Goal: Information Seeking & Learning: Learn about a topic

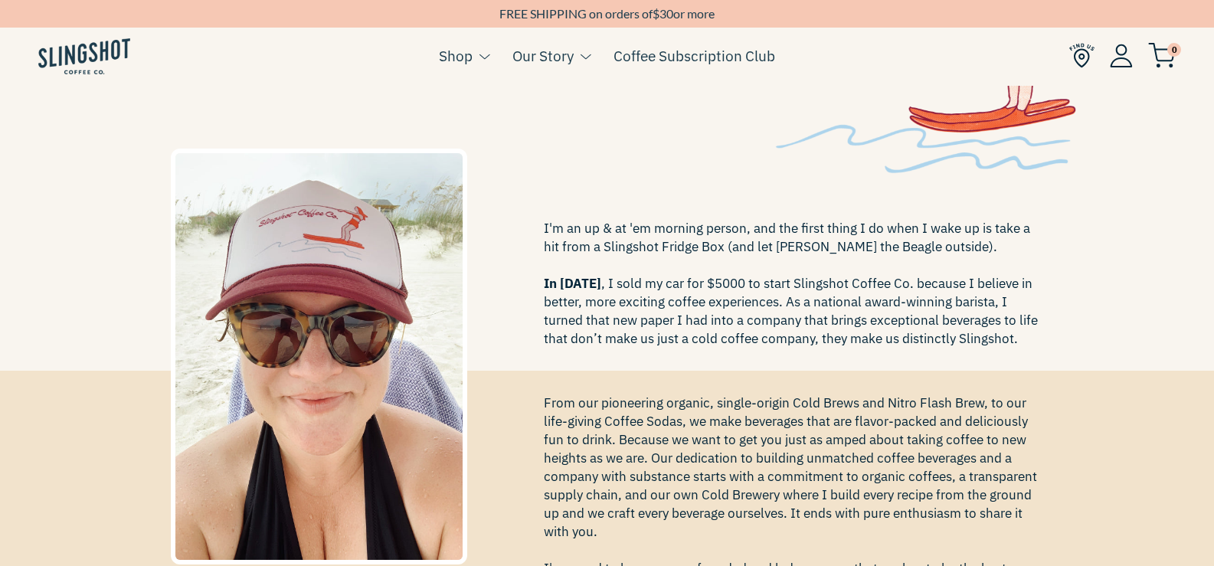
scroll to position [306, 0]
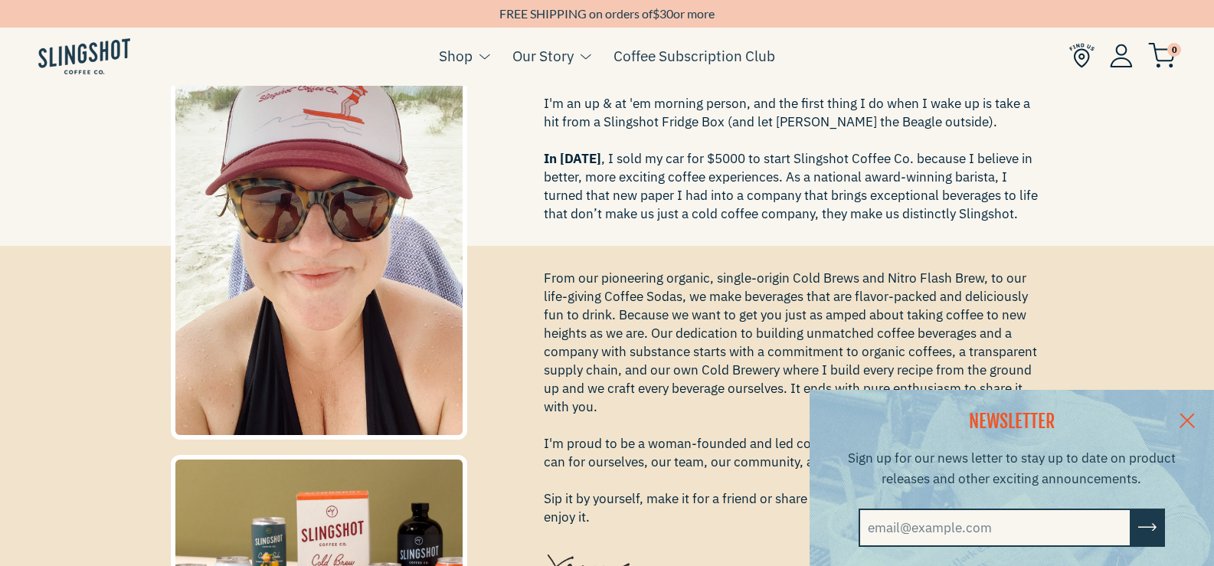
click at [1207, 418] on link at bounding box center [1188, 419] width 54 height 59
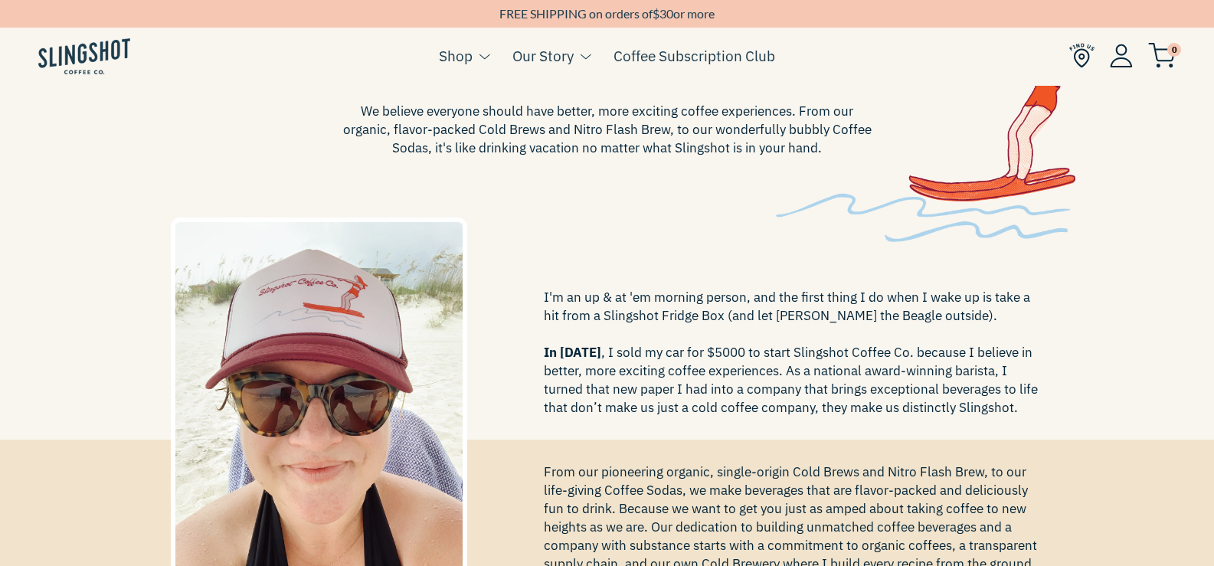
scroll to position [0, 0]
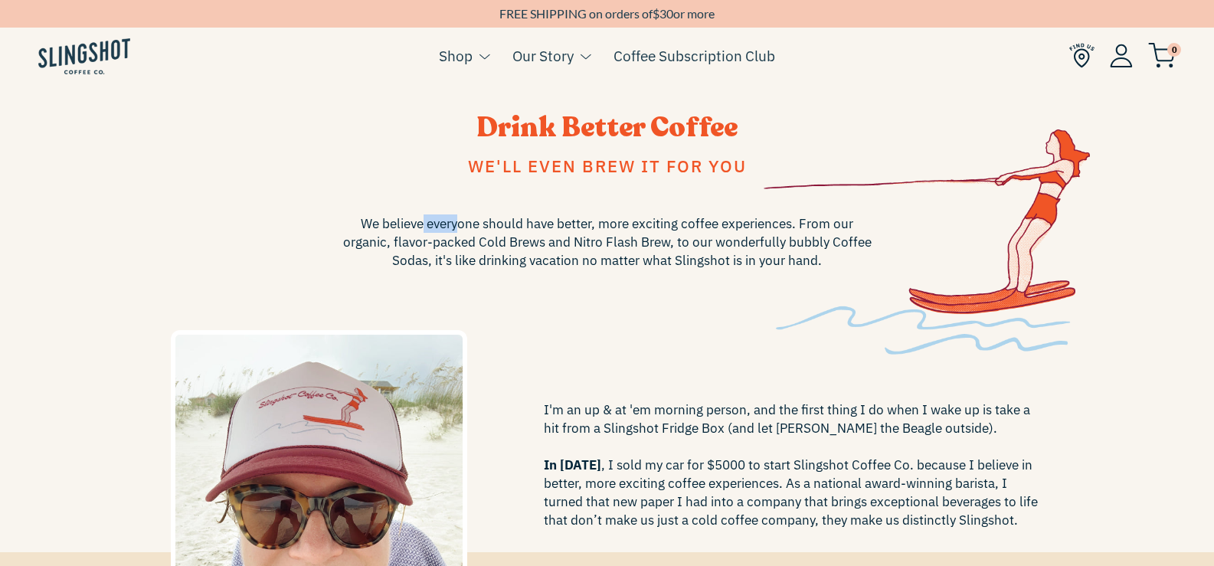
drag, startPoint x: 430, startPoint y: 228, endPoint x: 498, endPoint y: 229, distance: 68.2
click at [492, 228] on span "We believe everyone should have better, more exciting coffee experiences. From …" at bounding box center [607, 242] width 536 height 55
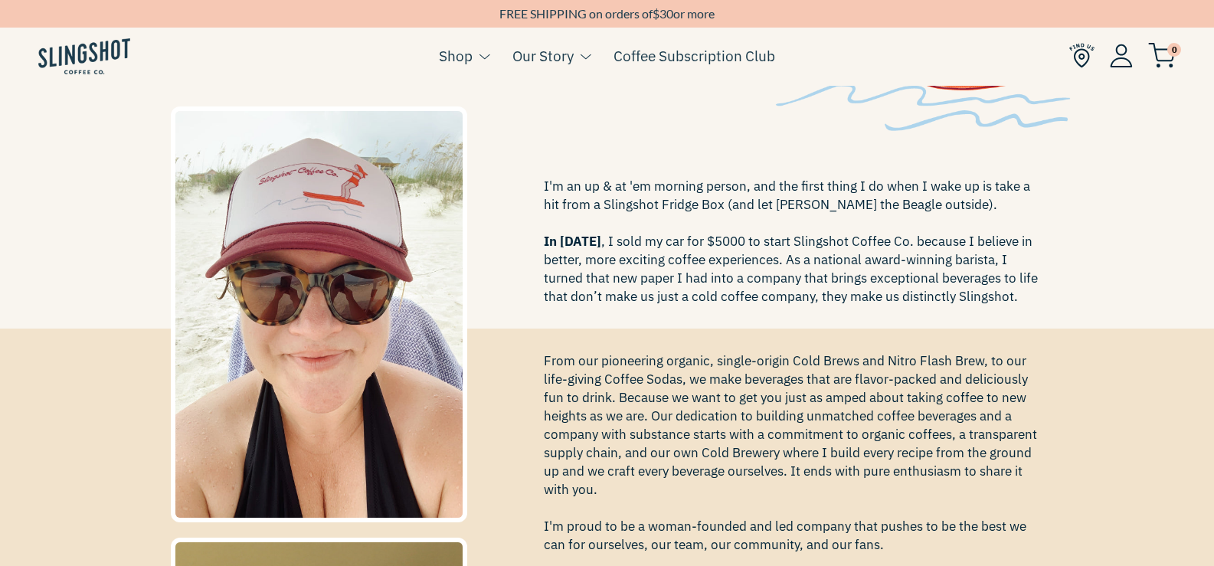
scroll to position [230, 0]
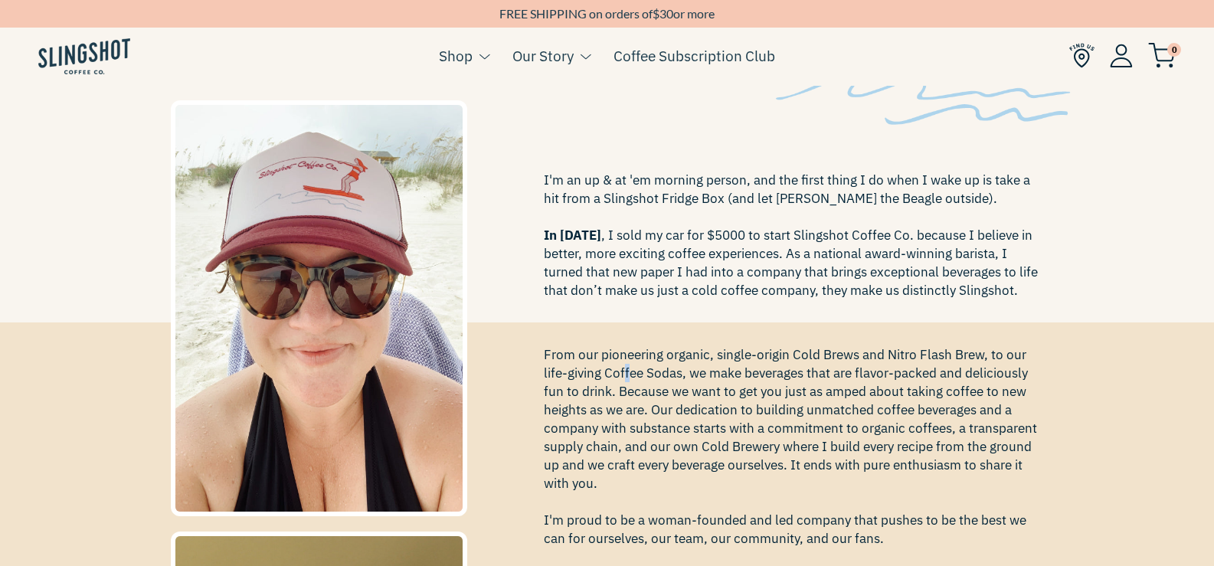
drag, startPoint x: 622, startPoint y: 369, endPoint x: 686, endPoint y: 364, distance: 63.8
click at [662, 365] on span "From our pioneering organic, single-origin Cold Brews and Nitro Flash Brew, to …" at bounding box center [794, 474] width 500 height 257
click at [686, 364] on span "From our pioneering organic, single-origin Cold Brews and Nitro Flash Brew, to …" at bounding box center [794, 474] width 500 height 257
drag, startPoint x: 654, startPoint y: 382, endPoint x: 707, endPoint y: 380, distance: 53.7
click at [707, 380] on span "From our pioneering organic, single-origin Cold Brews and Nitro Flash Brew, to …" at bounding box center [794, 474] width 500 height 257
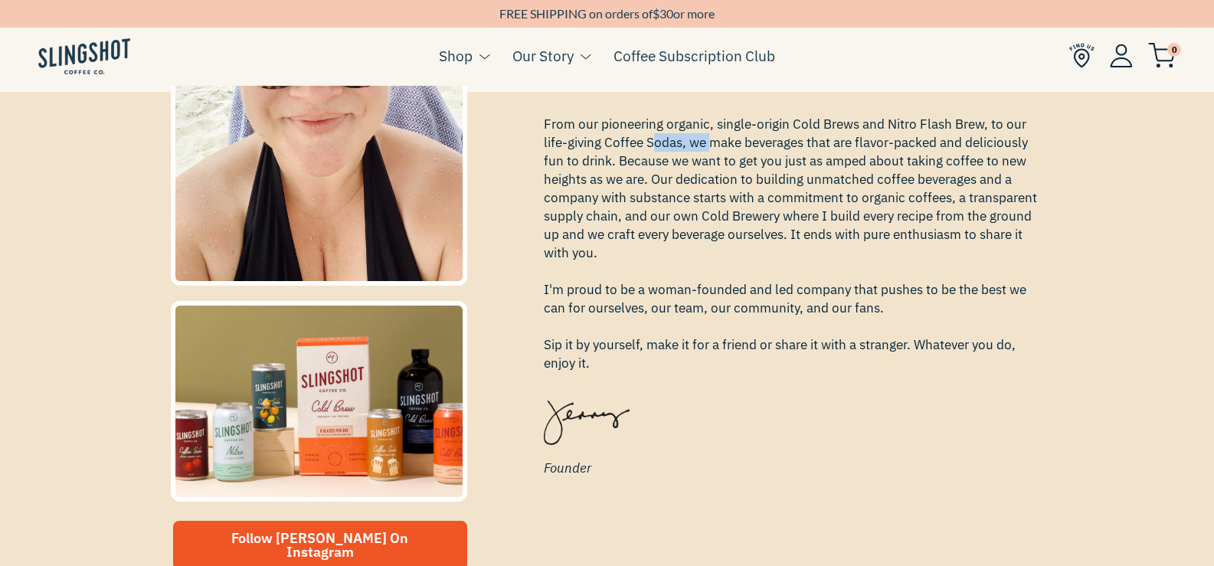
scroll to position [460, 0]
click at [371, 414] on img at bounding box center [319, 402] width 297 height 201
click at [673, 142] on span "From our pioneering organic, single-origin Cold Brews and Nitro Flash Brew, to …" at bounding box center [794, 244] width 500 height 257
click at [862, 329] on span "From our pioneering organic, single-origin Cold Brews and Nitro Flash Brew, to …" at bounding box center [794, 244] width 500 height 257
click at [330, 437] on img at bounding box center [319, 402] width 297 height 201
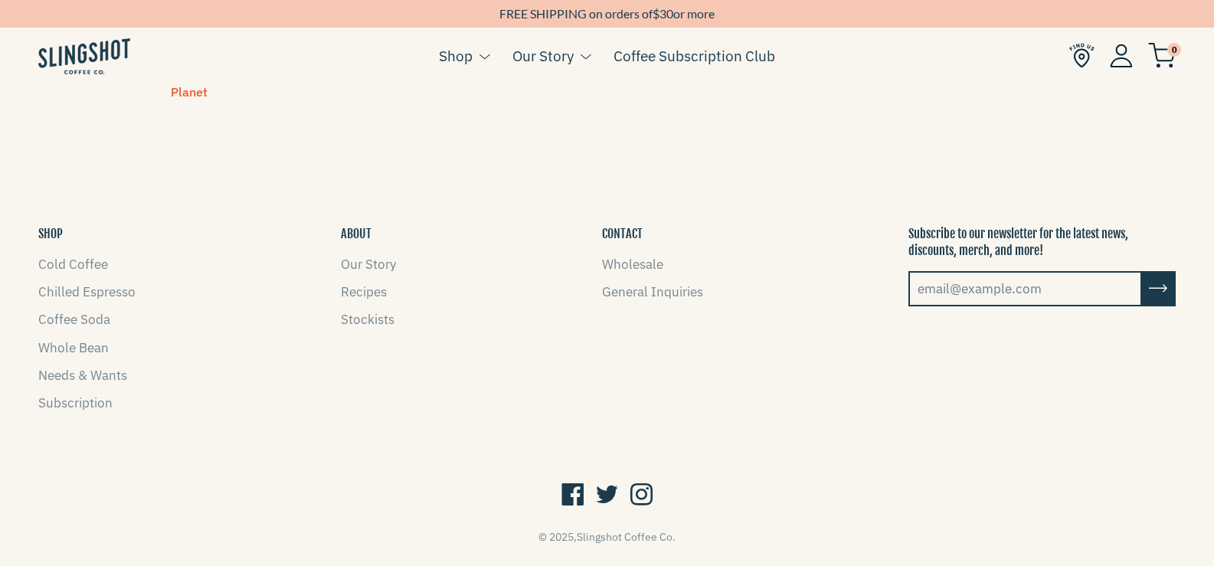
scroll to position [1498, 0]
